Goal: Task Accomplishment & Management: Complete application form

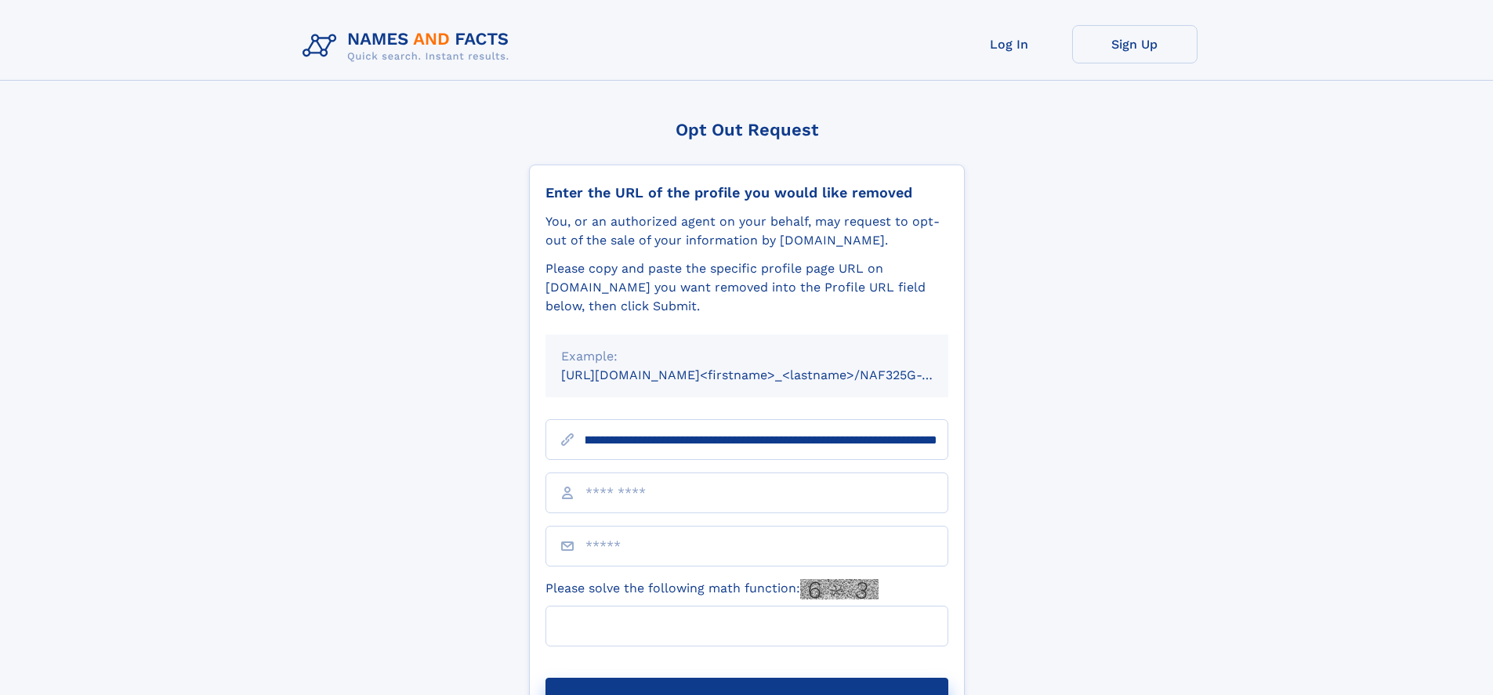
scroll to position [0, 194]
type input "**********"
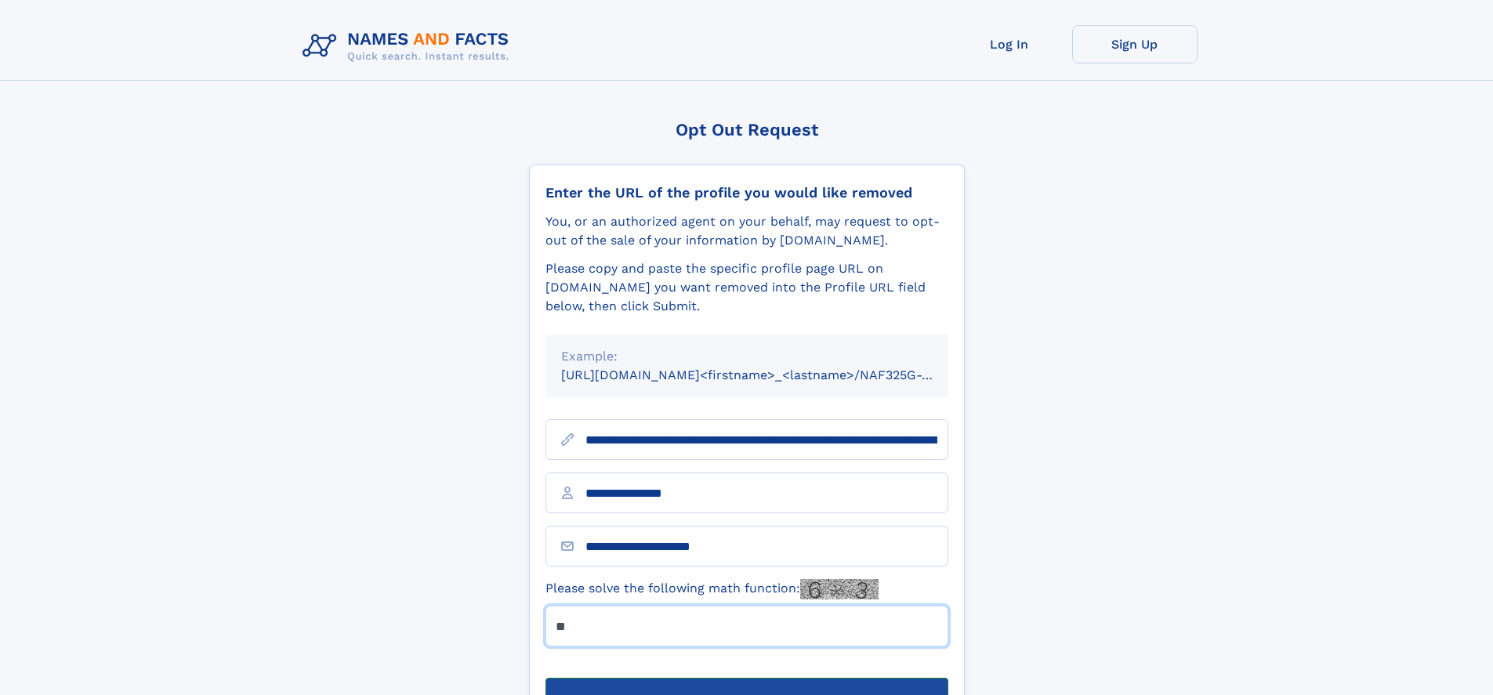
type input "**"
click at [746, 678] on button "Submit Opt Out Request" at bounding box center [746, 703] width 403 height 50
